Goal: Information Seeking & Learning: Learn about a topic

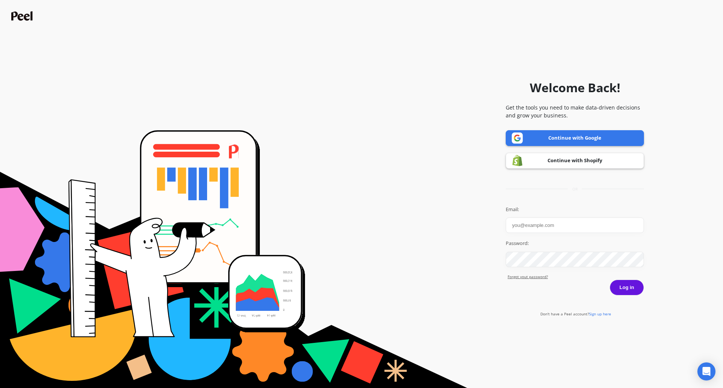
click at [597, 140] on link "Continue with Google" at bounding box center [575, 138] width 138 height 16
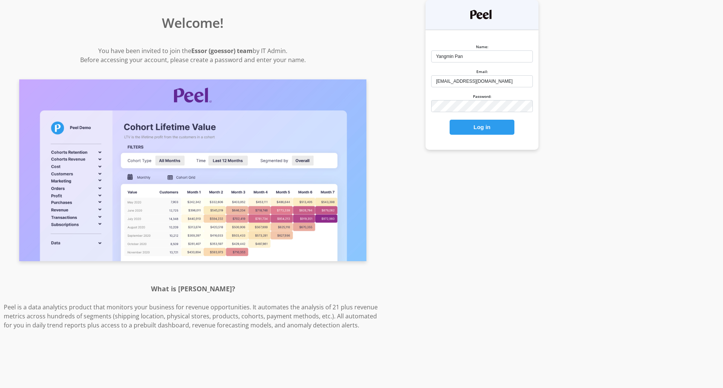
click at [482, 131] on button "Log in" at bounding box center [482, 127] width 65 height 15
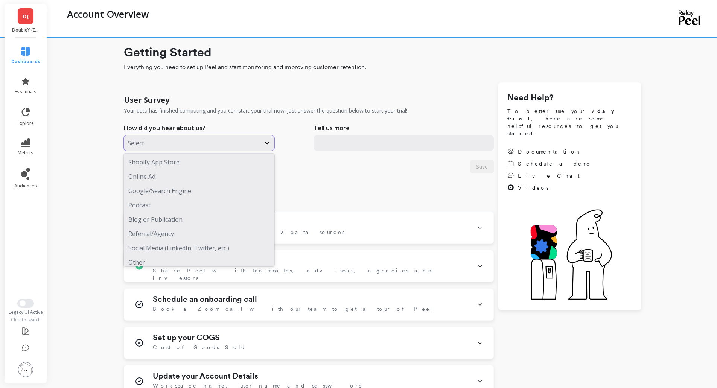
click at [207, 140] on div at bounding box center [192, 143] width 129 height 10
click at [205, 140] on div at bounding box center [192, 143] width 129 height 10
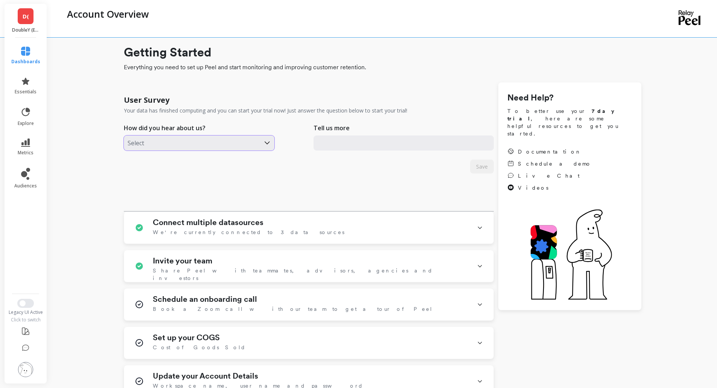
click at [205, 140] on div at bounding box center [192, 143] width 129 height 10
click at [358, 170] on div "User Survey Your data has finished computing and you can start your trial now! …" at bounding box center [309, 151] width 370 height 122
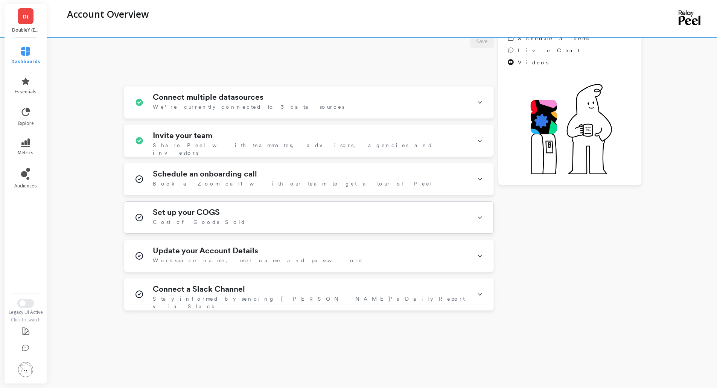
click at [481, 215] on icon at bounding box center [480, 218] width 6 height 20
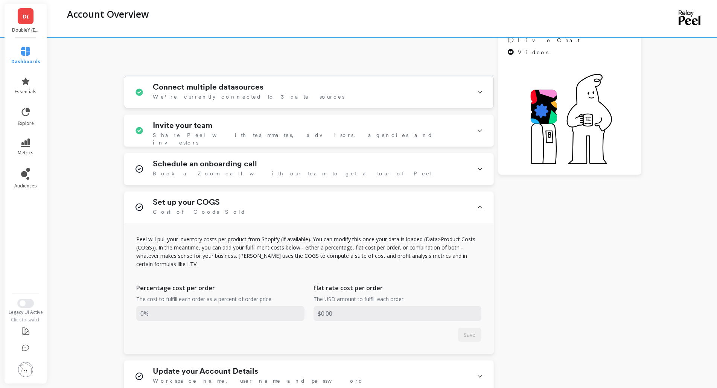
scroll to position [63, 0]
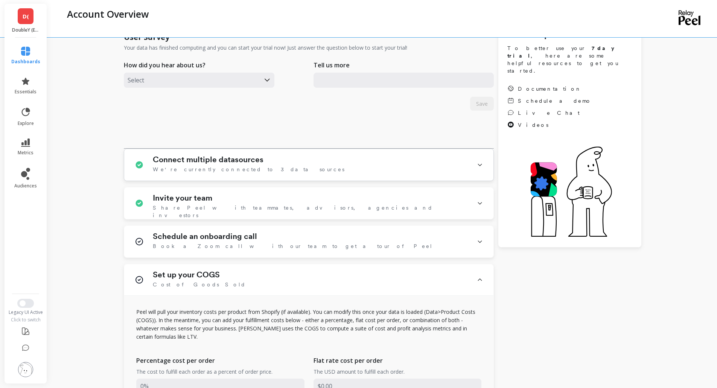
click at [482, 165] on icon at bounding box center [480, 165] width 6 height 20
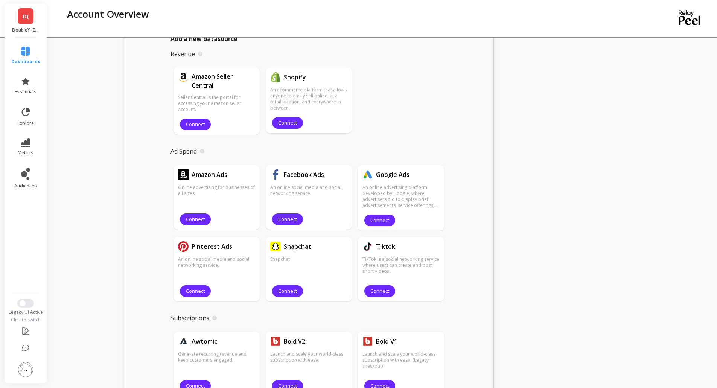
scroll to position [0, 0]
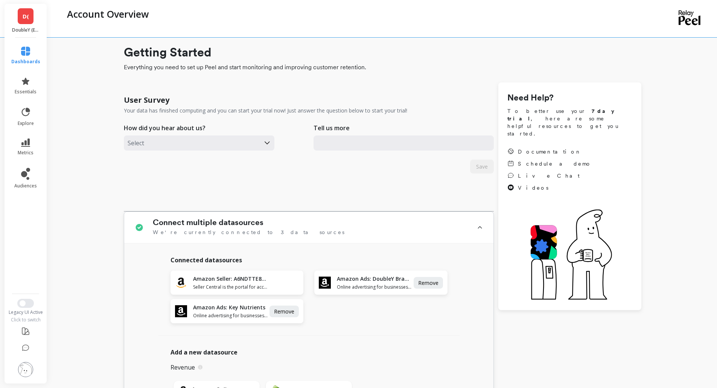
click at [482, 226] on icon at bounding box center [480, 227] width 6 height 19
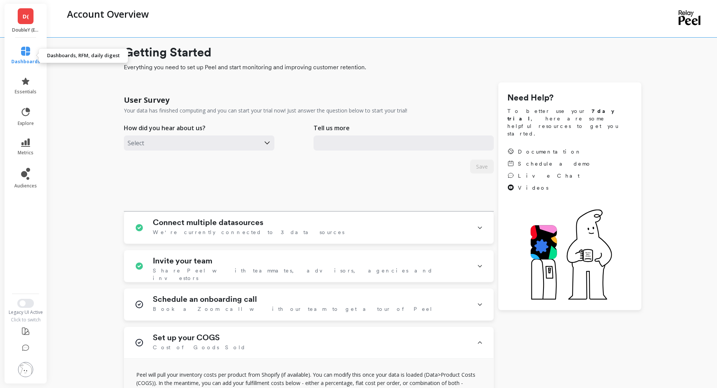
click at [24, 51] on icon at bounding box center [25, 51] width 9 height 9
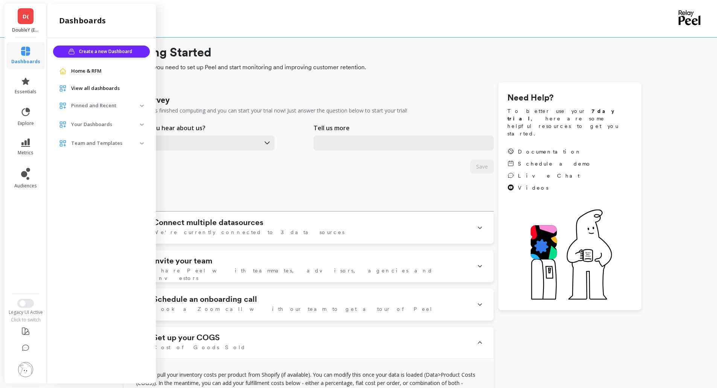
click at [141, 104] on span "Pinned and Recent" at bounding box center [101, 106] width 97 height 14
click at [114, 120] on p "Customer Dashboard" at bounding box center [92, 122] width 46 height 6
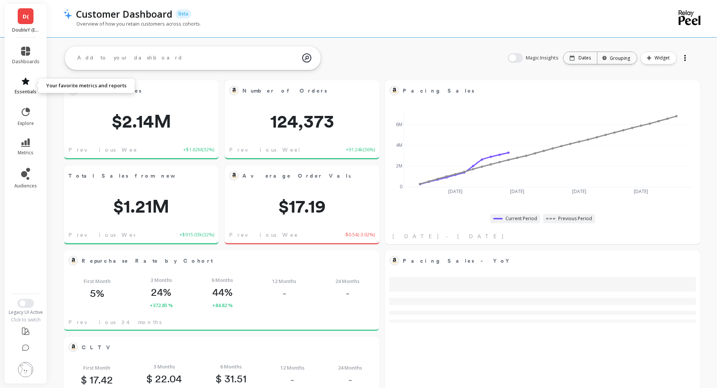
click at [28, 81] on icon at bounding box center [26, 81] width 8 height 7
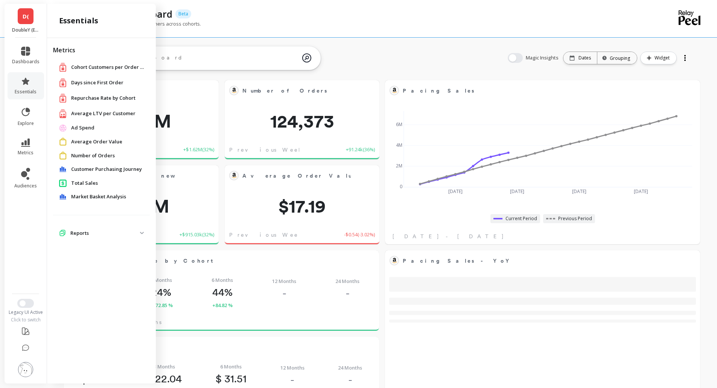
click at [105, 155] on span "Number of Orders" at bounding box center [93, 156] width 44 height 8
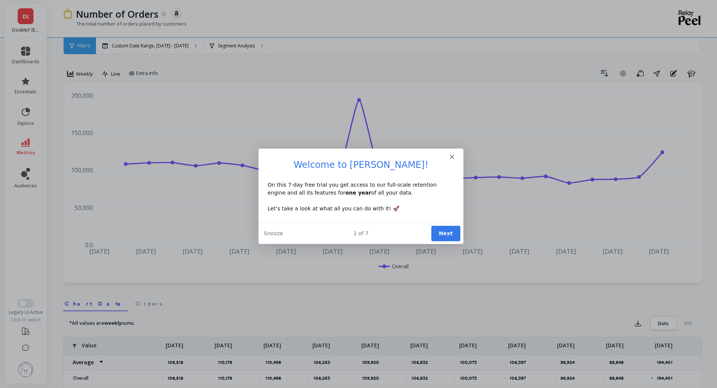
click at [446, 237] on button "Next" at bounding box center [445, 232] width 29 height 15
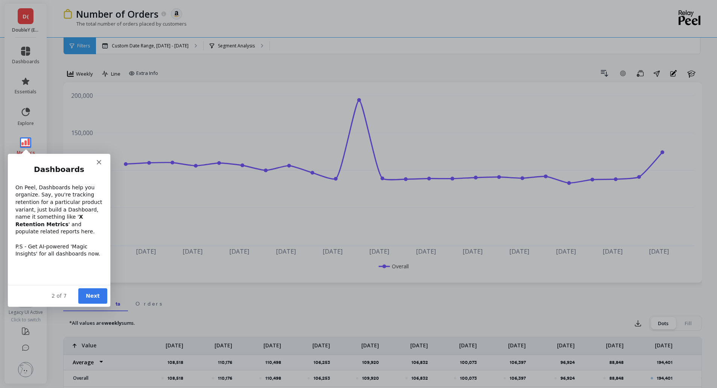
click at [97, 298] on button "Next" at bounding box center [92, 295] width 29 height 15
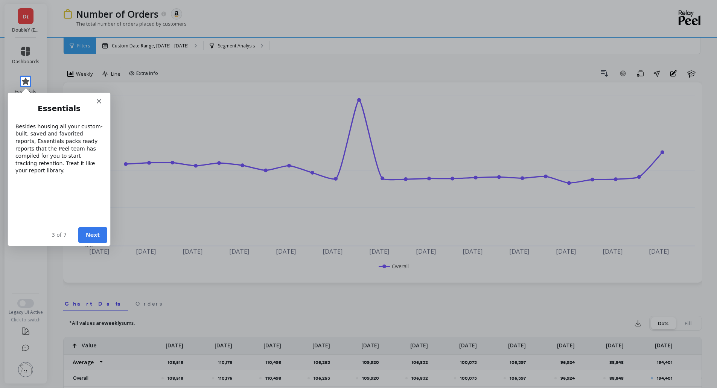
click at [96, 233] on button "Next" at bounding box center [92, 234] width 29 height 15
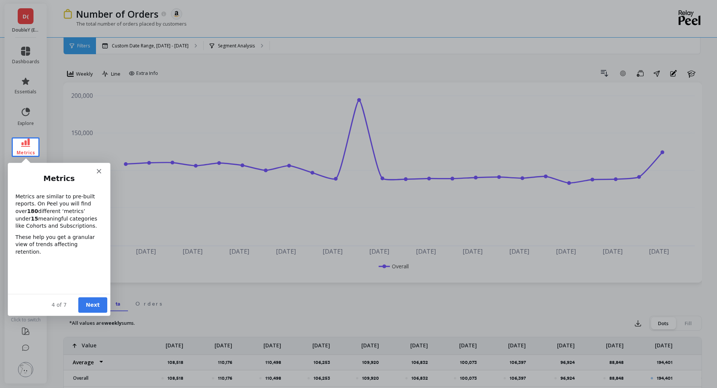
click at [91, 302] on button "Next" at bounding box center [92, 304] width 29 height 15
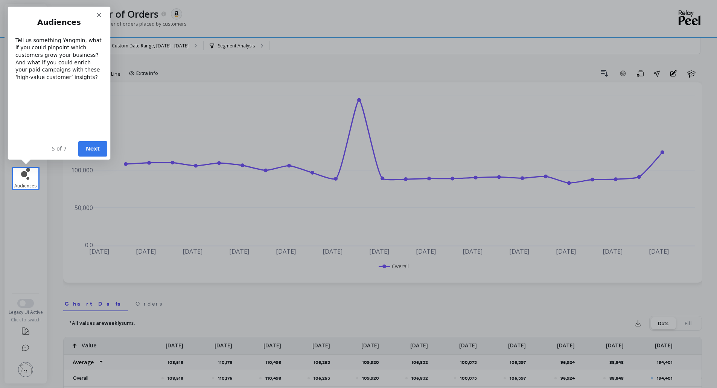
click at [93, 146] on button "Next" at bounding box center [92, 148] width 29 height 15
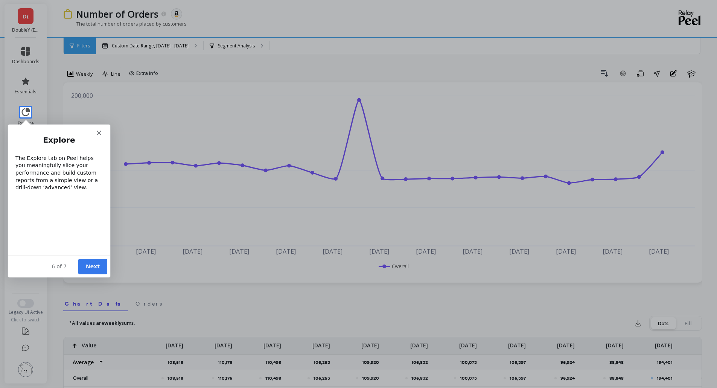
click at [91, 266] on button "Next" at bounding box center [92, 266] width 29 height 15
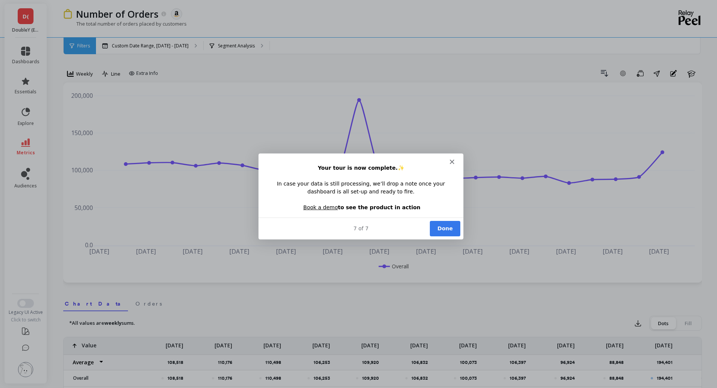
click at [439, 229] on button "Done" at bounding box center [444, 227] width 30 height 15
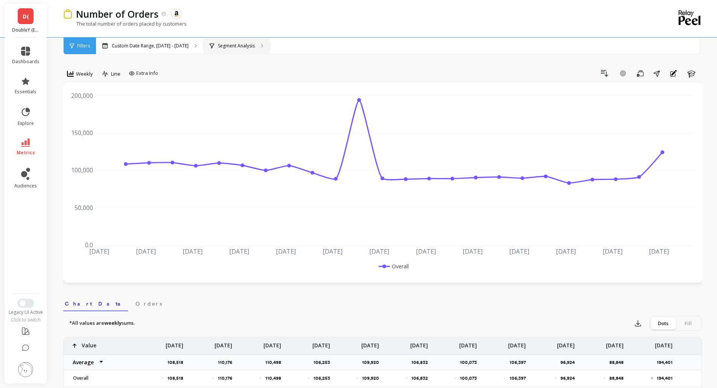
click at [241, 47] on p "Segment Analysis" at bounding box center [236, 46] width 37 height 6
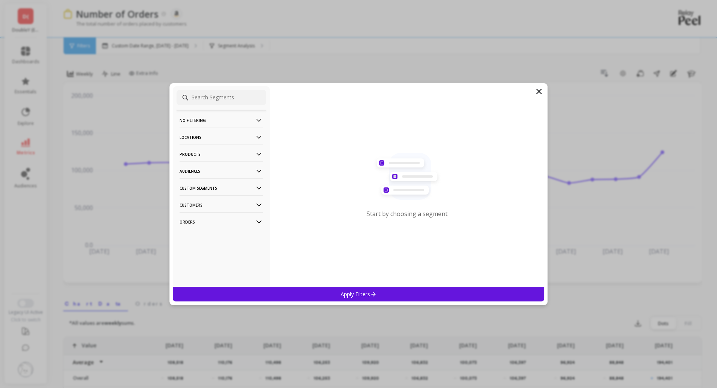
click at [243, 209] on p "Customers" at bounding box center [222, 204] width 84 height 19
click at [238, 120] on p "No filtering" at bounding box center [222, 120] width 84 height 19
click at [237, 152] on p "Locations" at bounding box center [222, 157] width 84 height 19
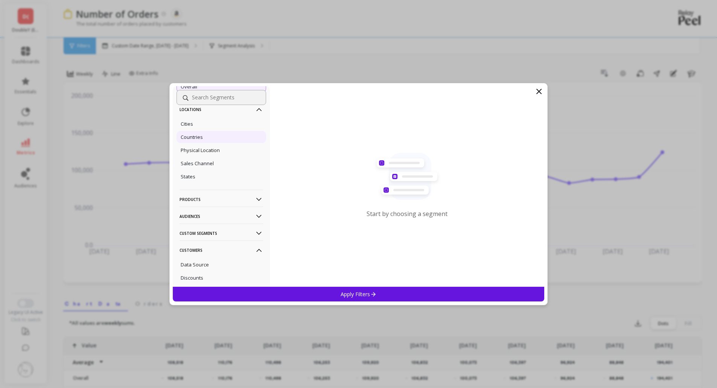
scroll to position [63, 0]
click at [234, 185] on p "Products" at bounding box center [222, 184] width 84 height 19
click at [214, 158] on p "Audiences" at bounding box center [222, 163] width 84 height 19
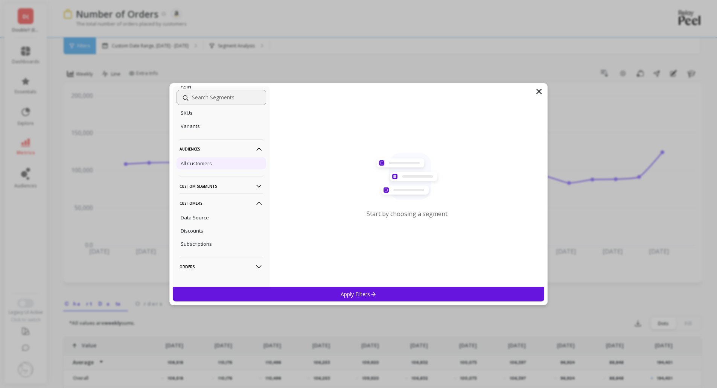
scroll to position [181, 0]
click at [233, 177] on p "Custom Segments" at bounding box center [222, 180] width 84 height 19
click at [539, 93] on icon at bounding box center [539, 91] width 9 height 9
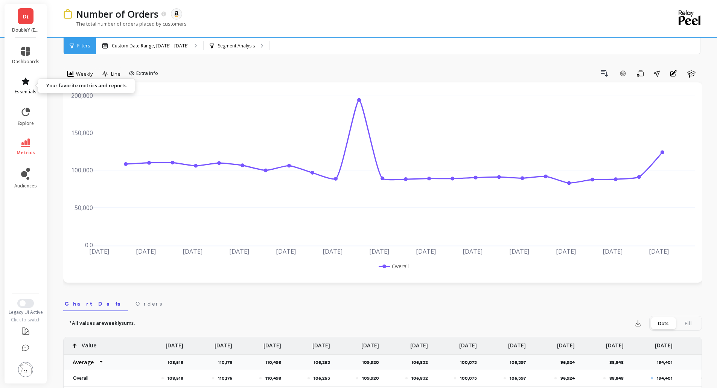
click at [29, 83] on icon at bounding box center [25, 81] width 9 height 9
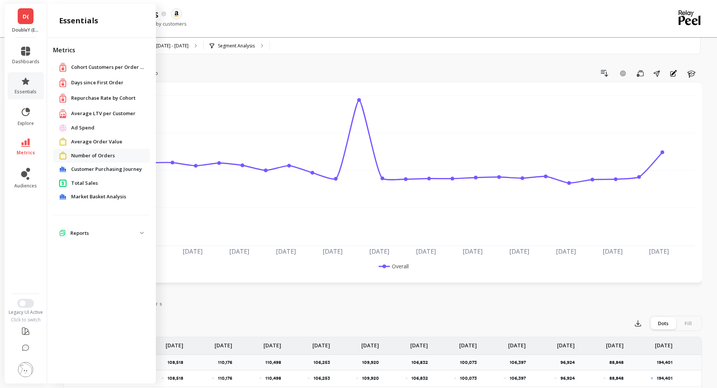
click at [449, 38] on div "Custom Date Range, May 1 - Oct 12 Segment Analysis" at bounding box center [414, 46] width 637 height 17
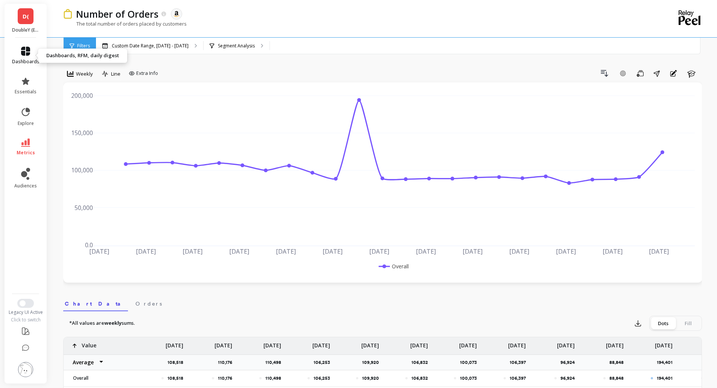
click at [23, 53] on icon at bounding box center [25, 51] width 9 height 9
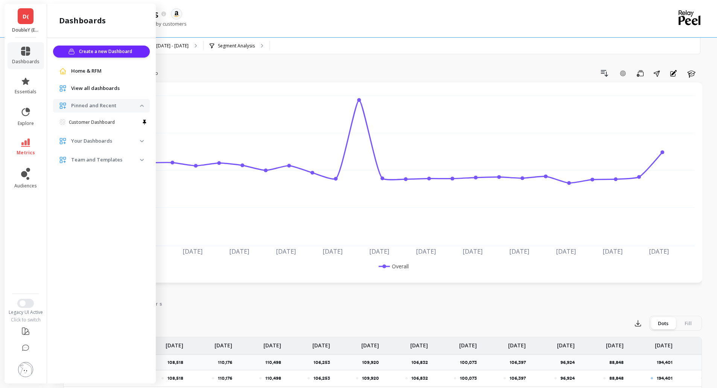
click at [26, 19] on span "D(" at bounding box center [26, 16] width 6 height 9
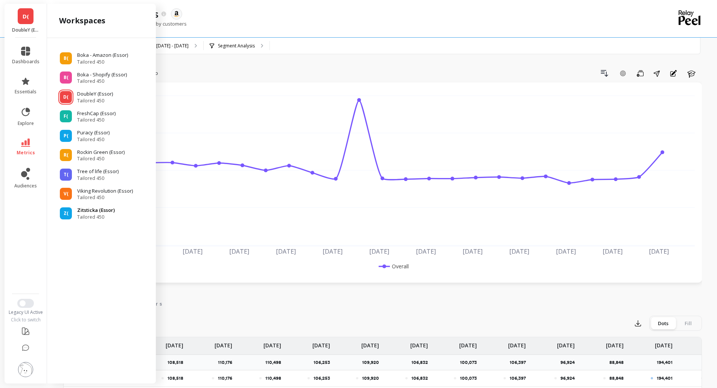
click at [98, 212] on p "Zitsticka (Essor)" at bounding box center [96, 211] width 38 height 8
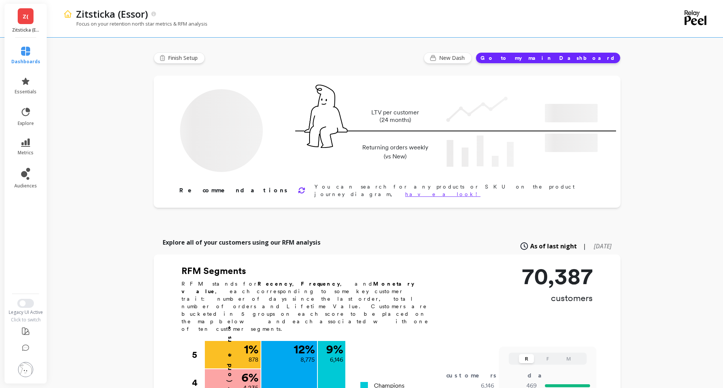
type input "Champions"
type input "6146"
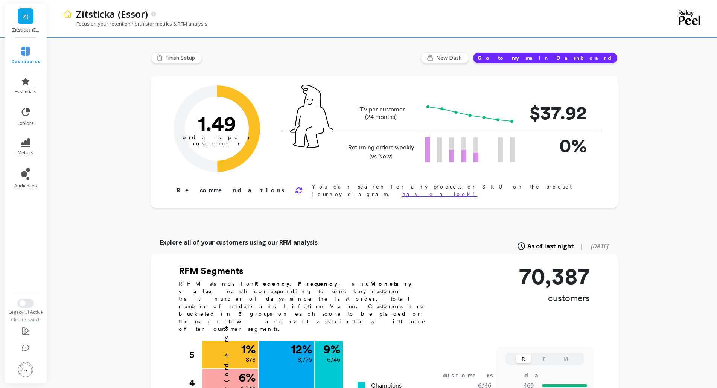
click at [27, 18] on span "Z(" at bounding box center [26, 16] width 6 height 9
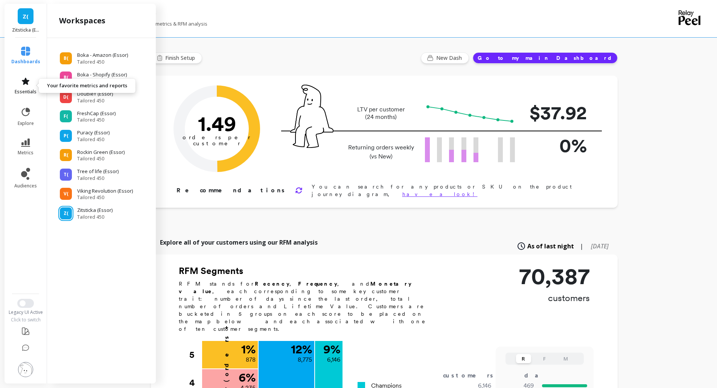
click at [29, 89] on span "essentials" at bounding box center [26, 92] width 22 height 6
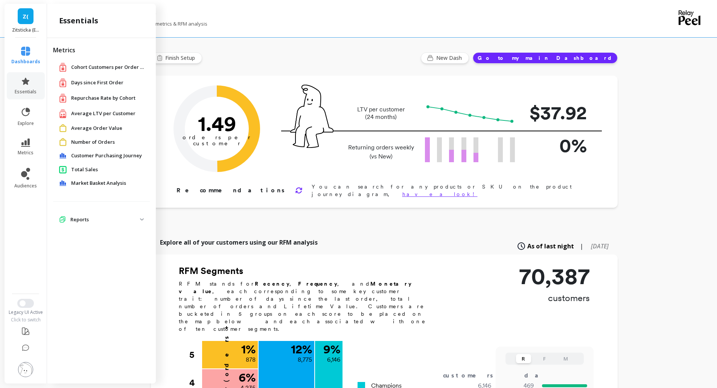
click at [104, 141] on span "Number of Orders" at bounding box center [93, 143] width 44 height 8
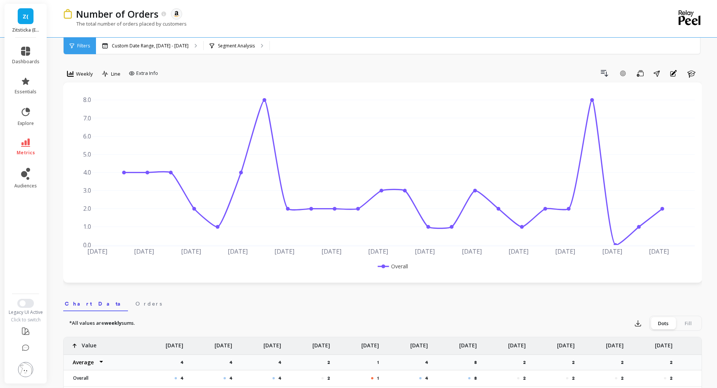
scroll to position [125, 0]
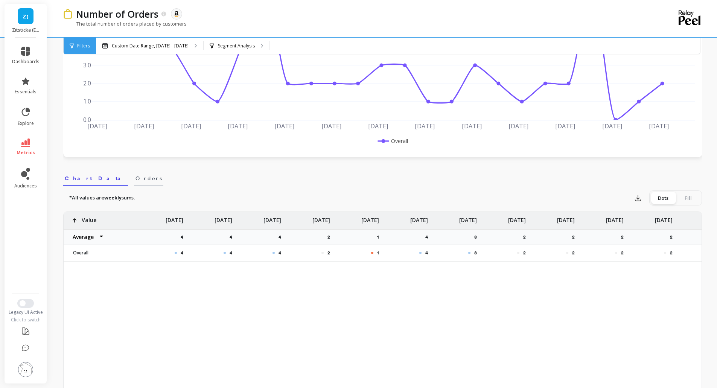
click at [136, 176] on span "Orders" at bounding box center [149, 179] width 26 height 8
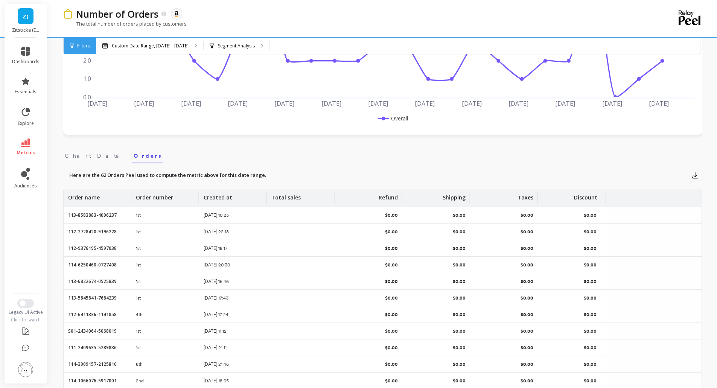
scroll to position [0, 0]
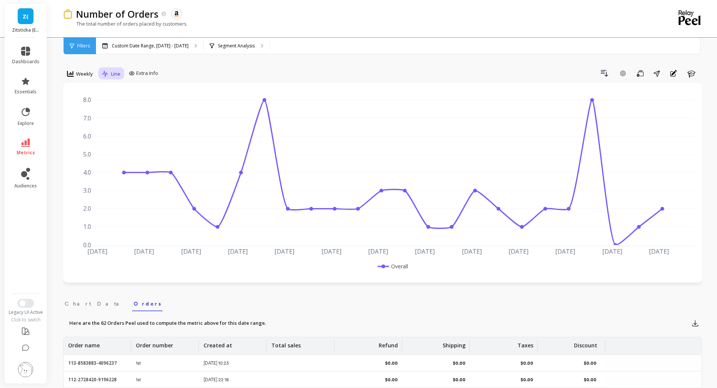
click at [111, 70] on span "Line" at bounding box center [115, 73] width 9 height 7
click at [123, 116] on div "Stacked Bar" at bounding box center [126, 119] width 43 height 7
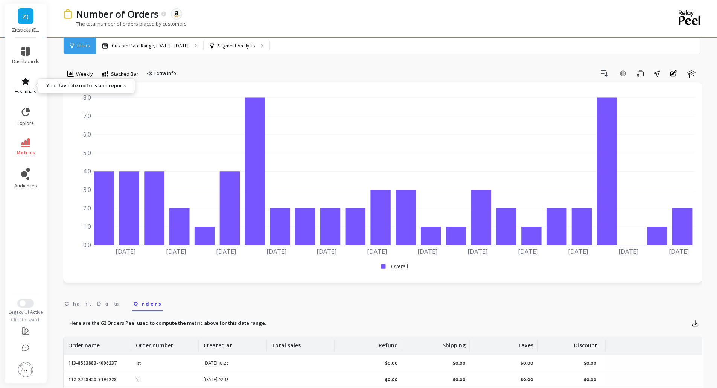
click at [26, 92] on span "essentials" at bounding box center [26, 92] width 22 height 6
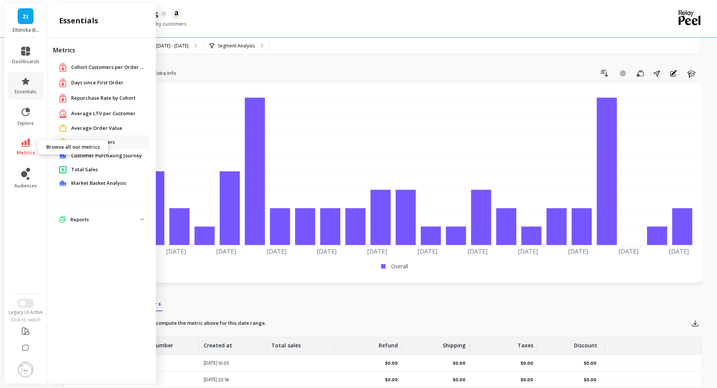
click at [27, 147] on link "metrics" at bounding box center [25, 147] width 27 height 17
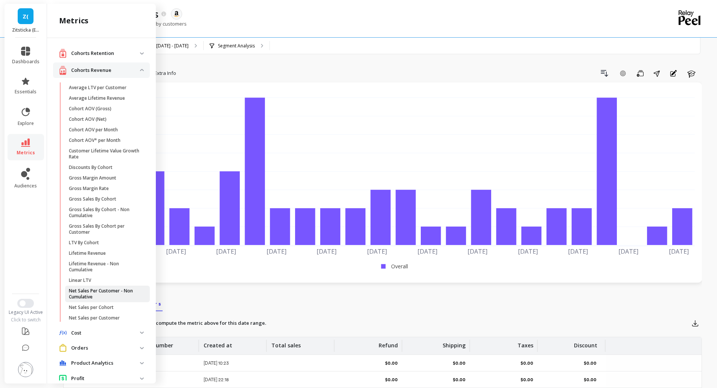
scroll to position [30, 0]
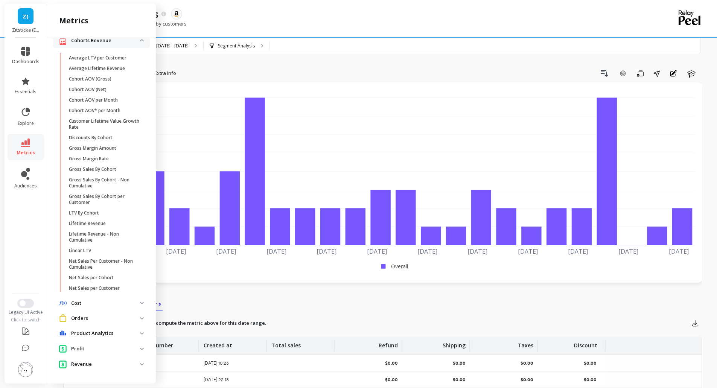
click at [136, 321] on span "Orders" at bounding box center [101, 318] width 97 height 14
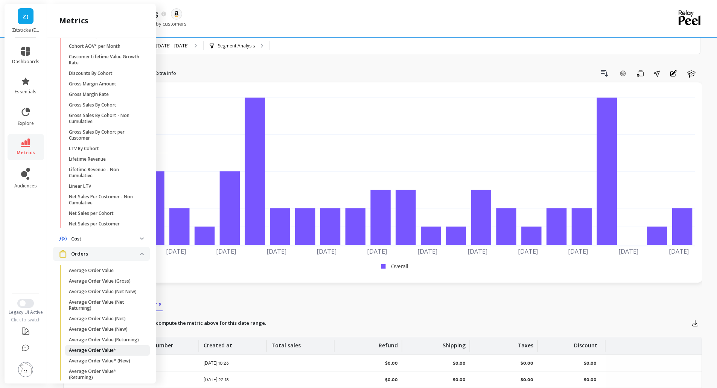
scroll to position [155, 0]
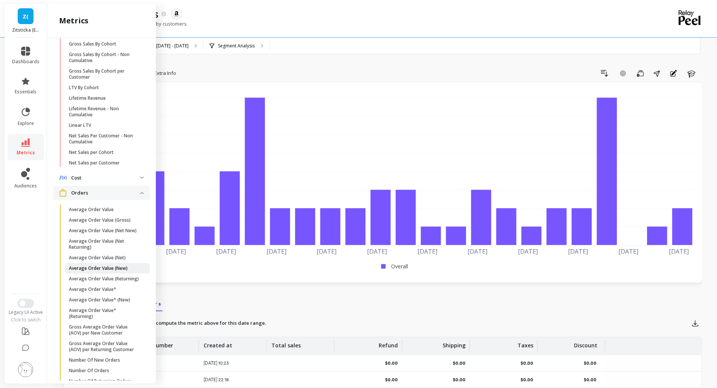
click at [127, 271] on p "Average Order Value (New)" at bounding box center [98, 268] width 59 height 6
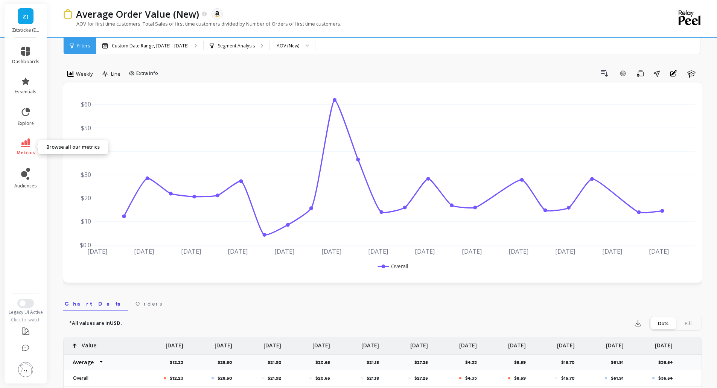
click at [23, 150] on span "metrics" at bounding box center [26, 153] width 18 height 6
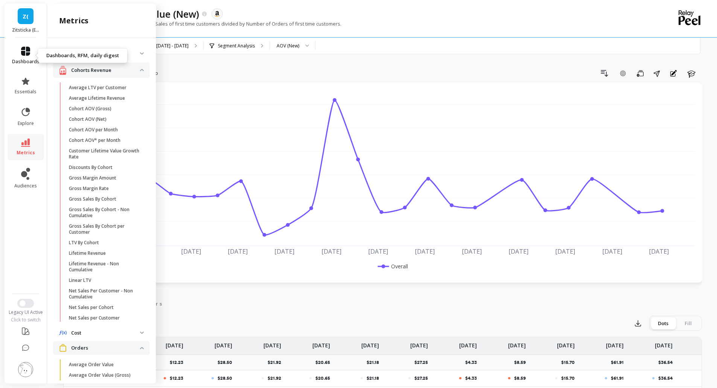
click at [26, 55] on icon at bounding box center [25, 51] width 9 height 9
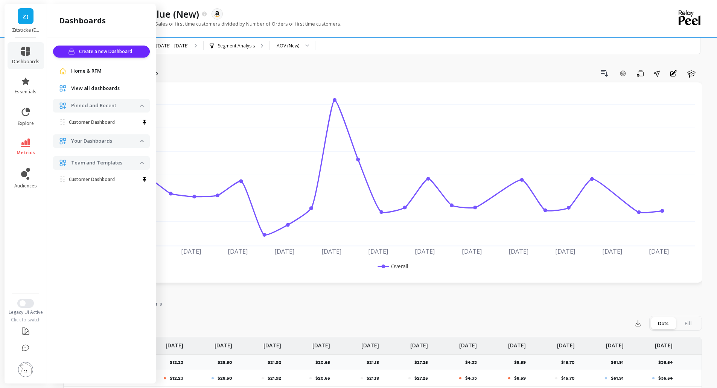
click at [23, 17] on link "Z(" at bounding box center [26, 16] width 16 height 16
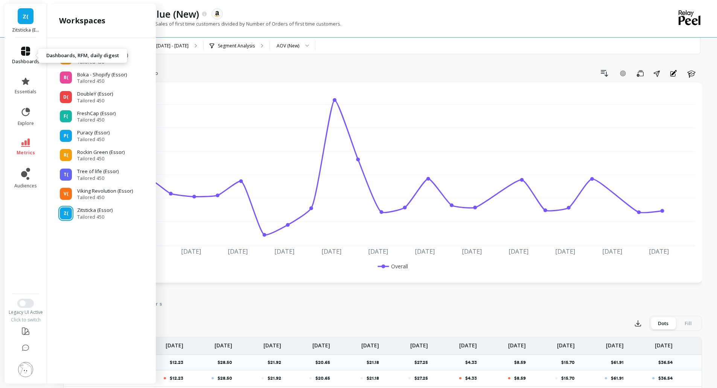
click at [24, 49] on icon at bounding box center [25, 51] width 9 height 9
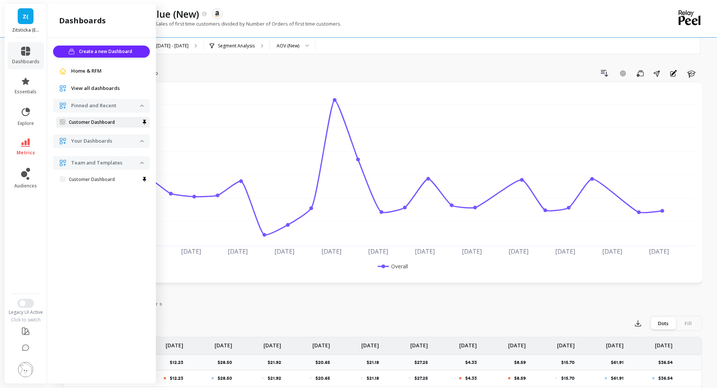
click at [90, 123] on p "Customer Dashboard" at bounding box center [92, 122] width 46 height 6
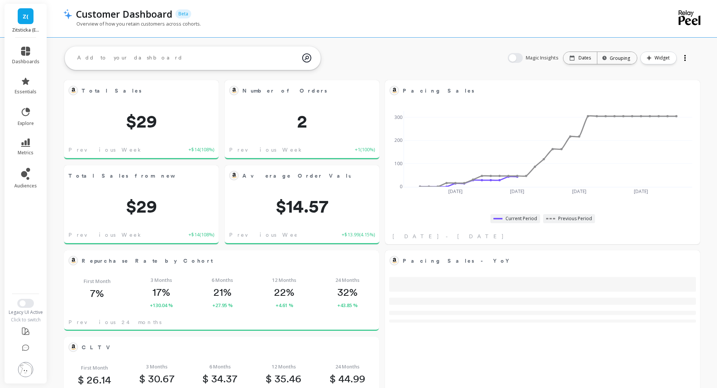
scroll to position [201, 288]
click at [24, 17] on span "Z(" at bounding box center [26, 16] width 6 height 9
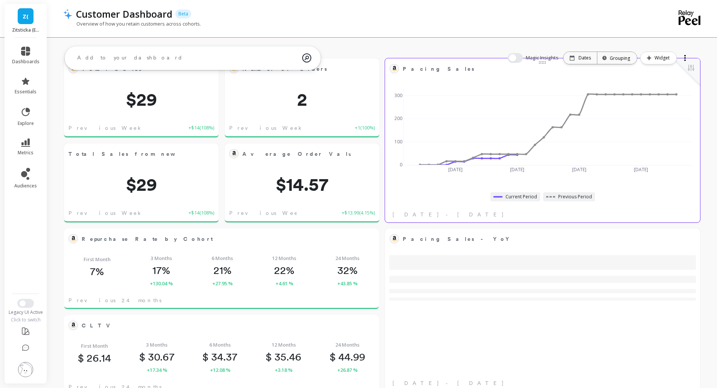
scroll to position [0, 0]
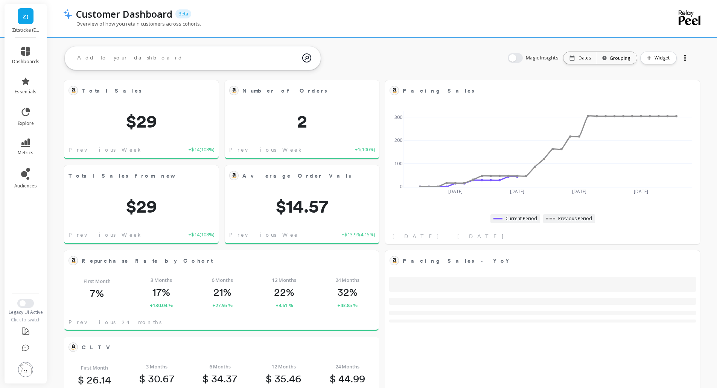
click at [27, 24] on div "Z( Zitsticka (Essor)" at bounding box center [26, 21] width 42 height 34
click at [299, 37] on div at bounding box center [358, 19] width 717 height 38
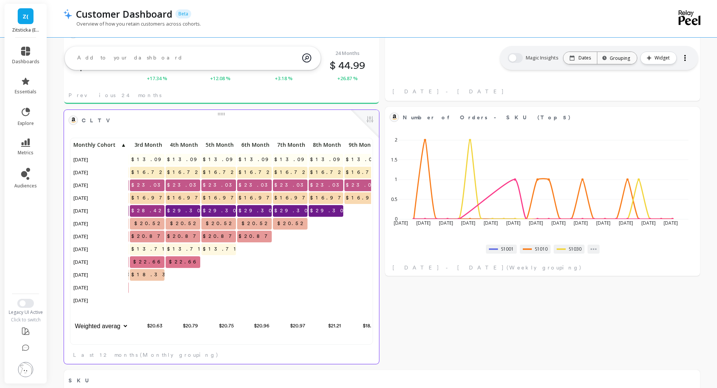
scroll to position [0, 115]
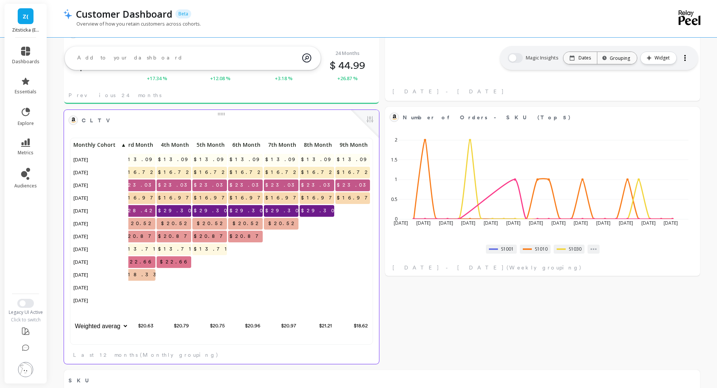
drag, startPoint x: 308, startPoint y: 344, endPoint x: 332, endPoint y: 348, distance: 24.1
click at [332, 348] on div "6 $13.09 $13.09 $13.09 $13.09 $13.09 $13.09 $13.09 $13.09 $13.09 $13.09 $13.09 …" at bounding box center [221, 247] width 315 height 234
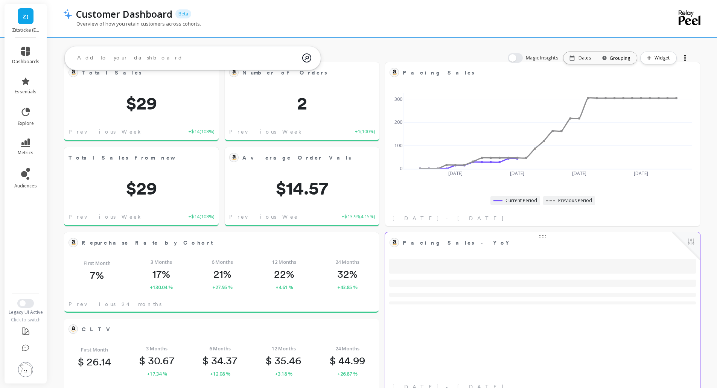
scroll to position [0, 0]
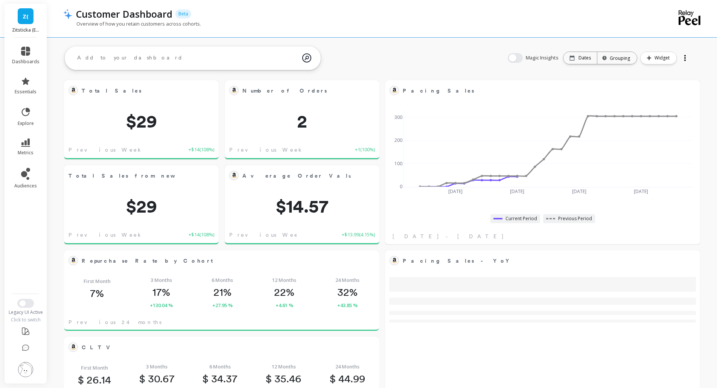
click at [22, 26] on div "Z( Zitsticka (Essor)" at bounding box center [26, 21] width 42 height 34
